Goal: Check status

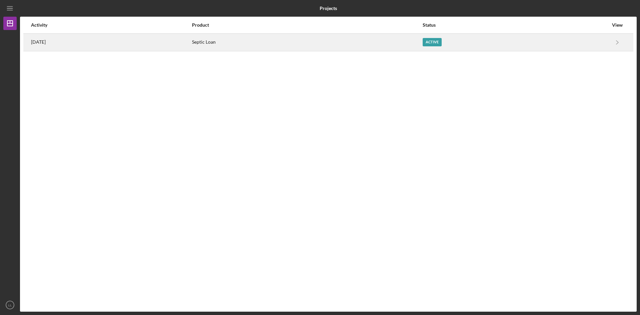
click at [442, 42] on div "Active" at bounding box center [432, 42] width 19 height 8
